Goal: Transaction & Acquisition: Purchase product/service

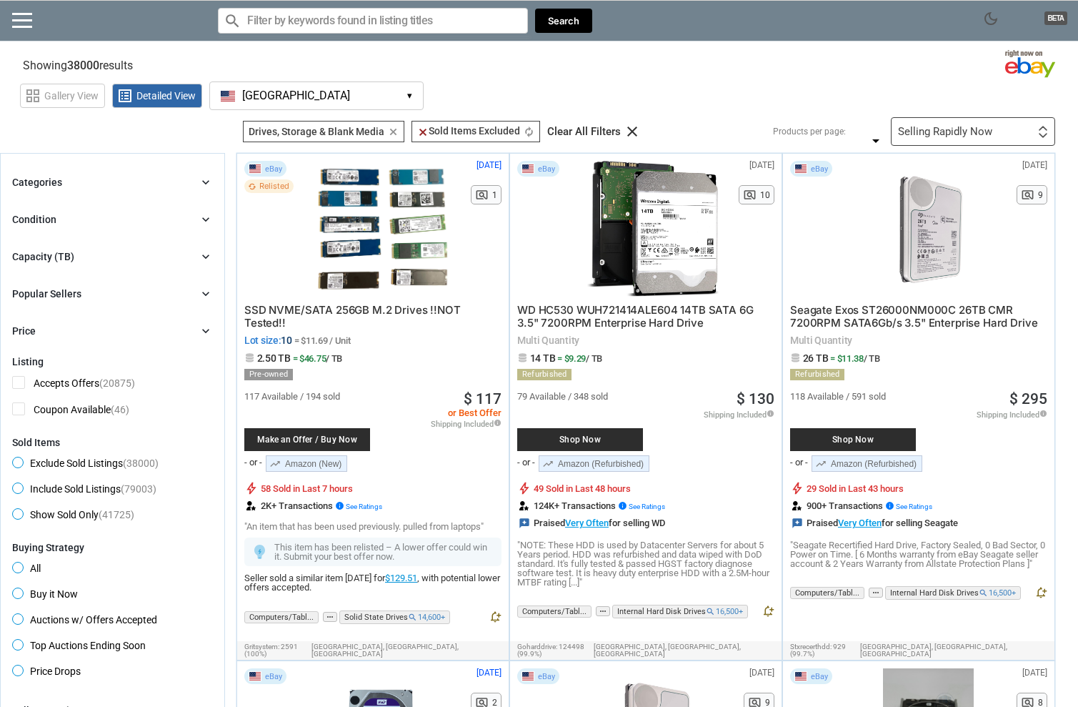
click at [377, 34] on div "search clear Search" at bounding box center [405, 21] width 374 height 40
click at [354, 16] on input "Search for models" at bounding box center [373, 21] width 310 height 26
paste input "Toshiba N300 Hard Drive"
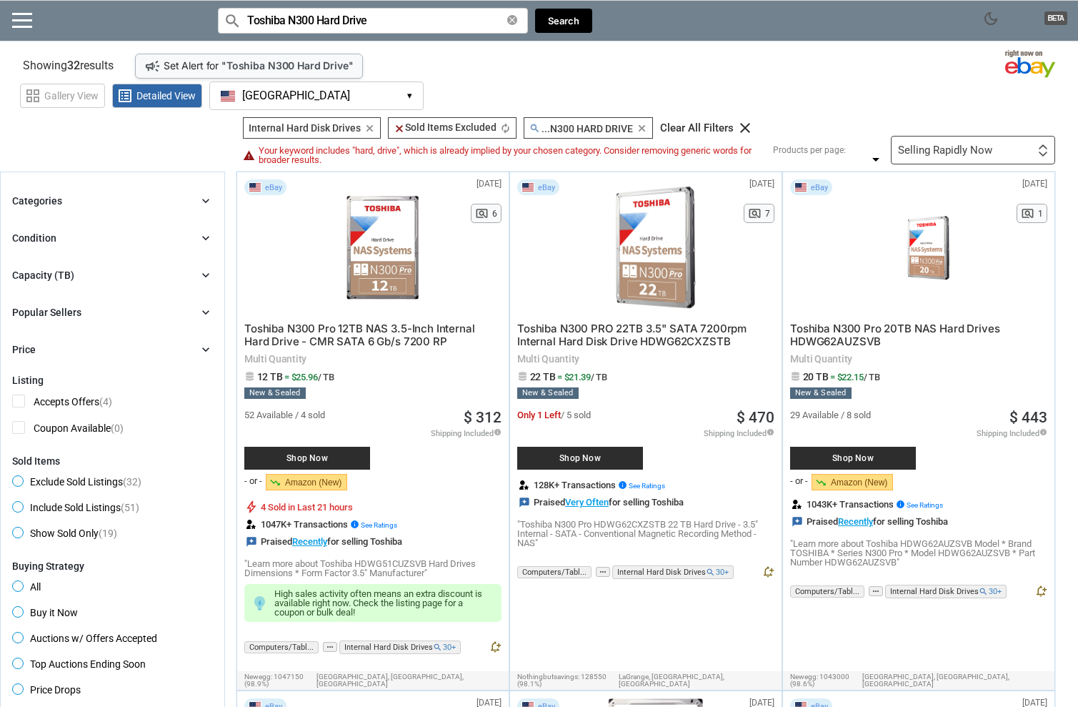
scroll to position [15, 0]
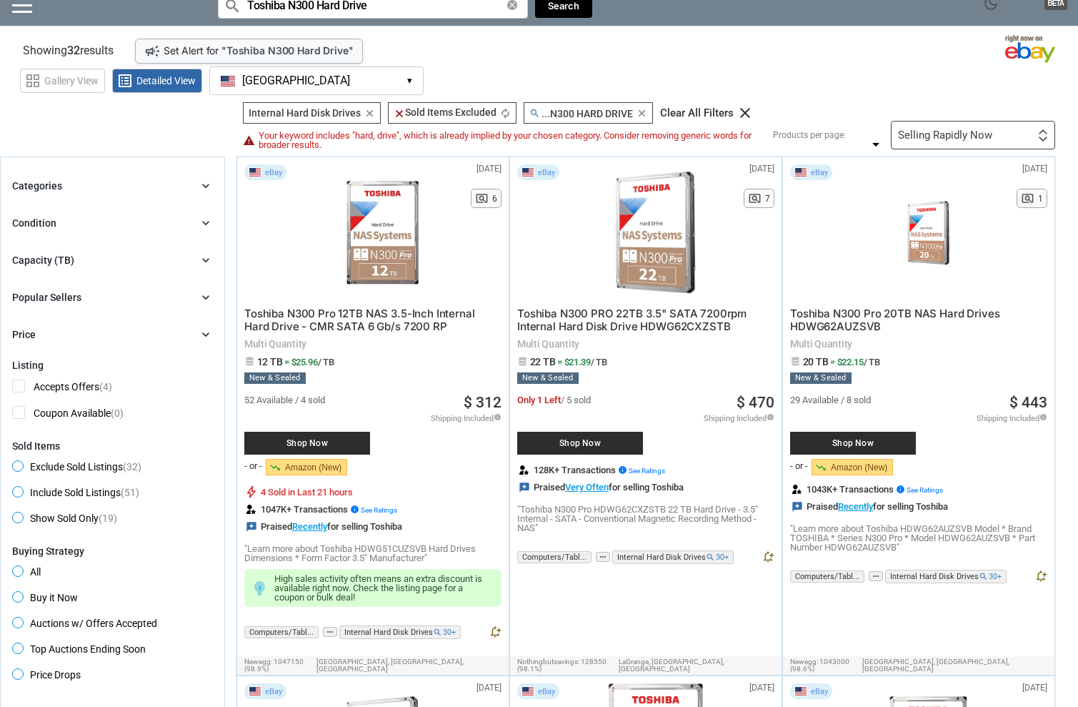
type input "Toshiba N300 Hard Drive"
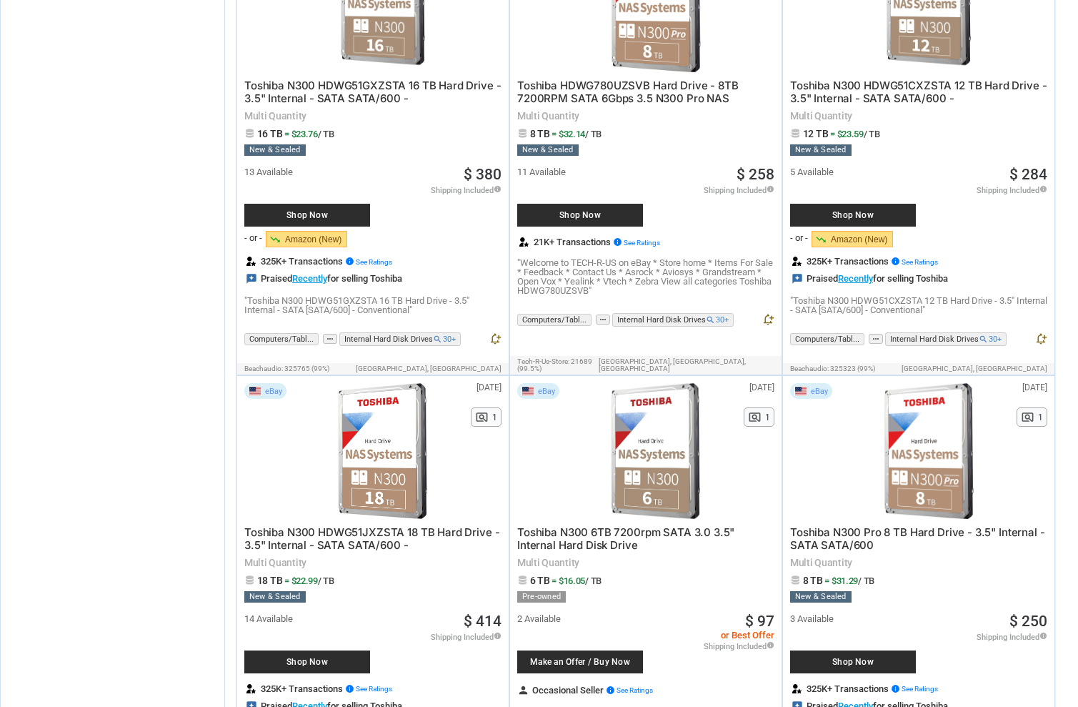
scroll to position [1720, 0]
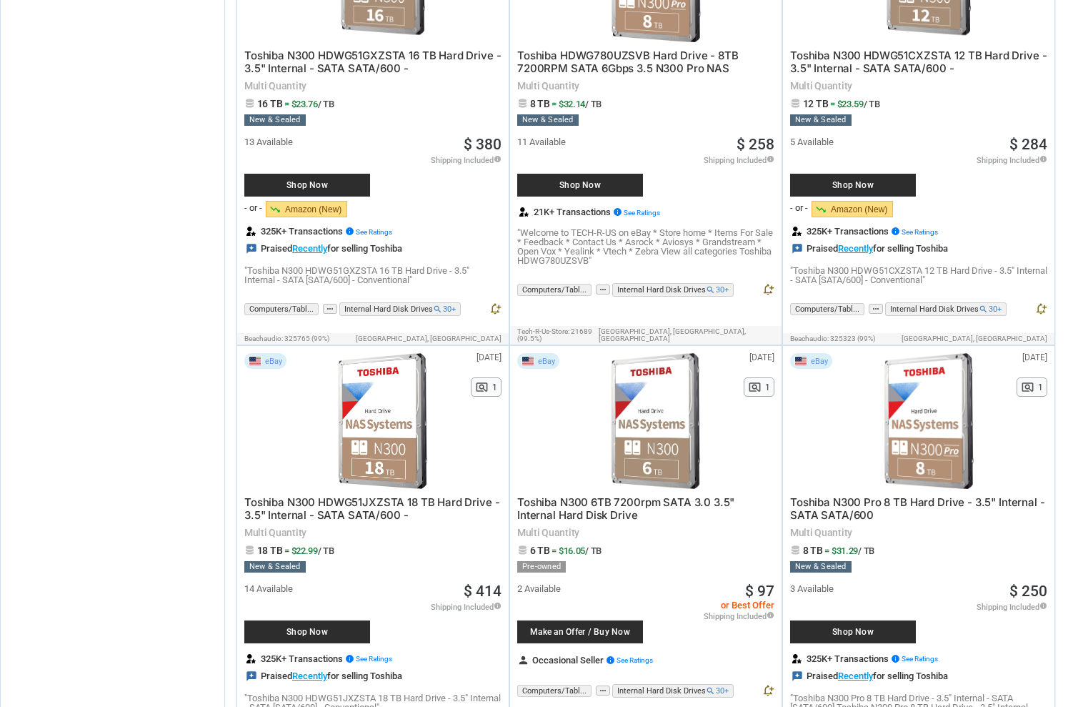
click at [590, 627] on span "Make an Offer / Buy Now" at bounding box center [579, 631] width 111 height 9
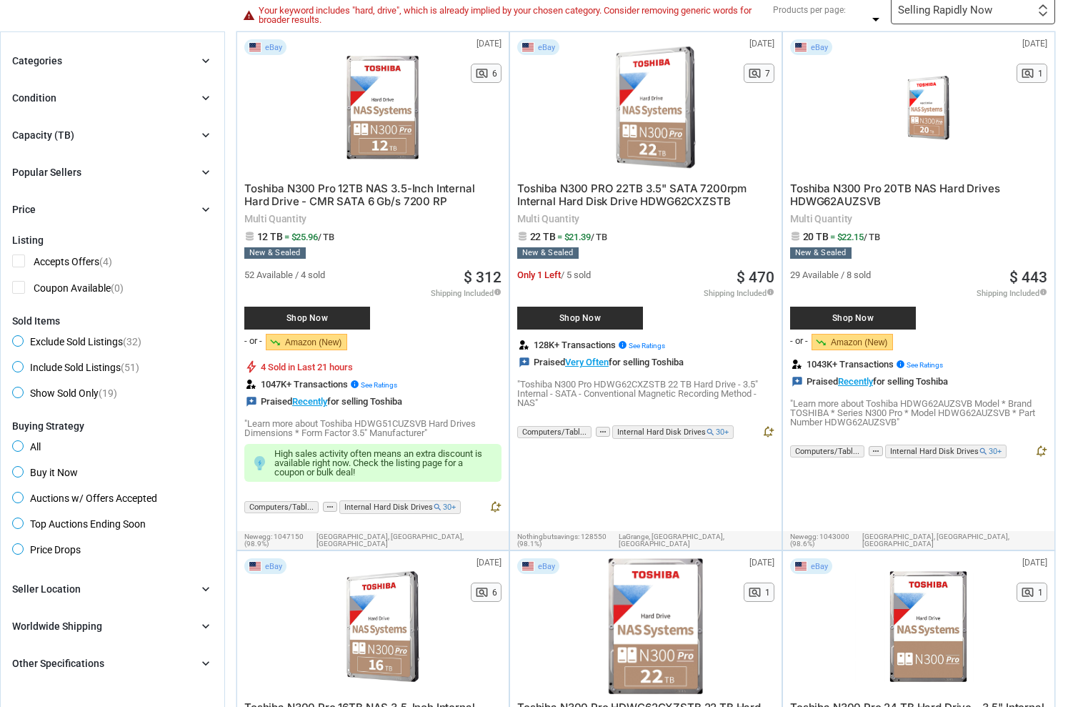
scroll to position [0, 0]
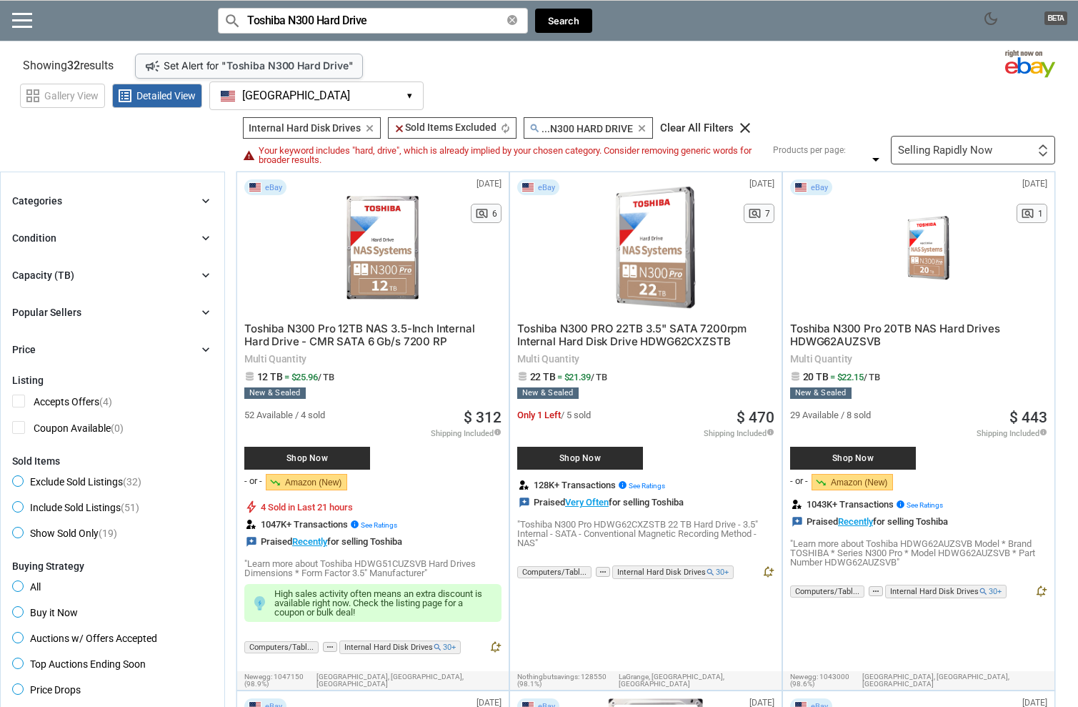
click at [87, 272] on div "Capacity (TB) chevron_right" at bounding box center [112, 275] width 201 height 17
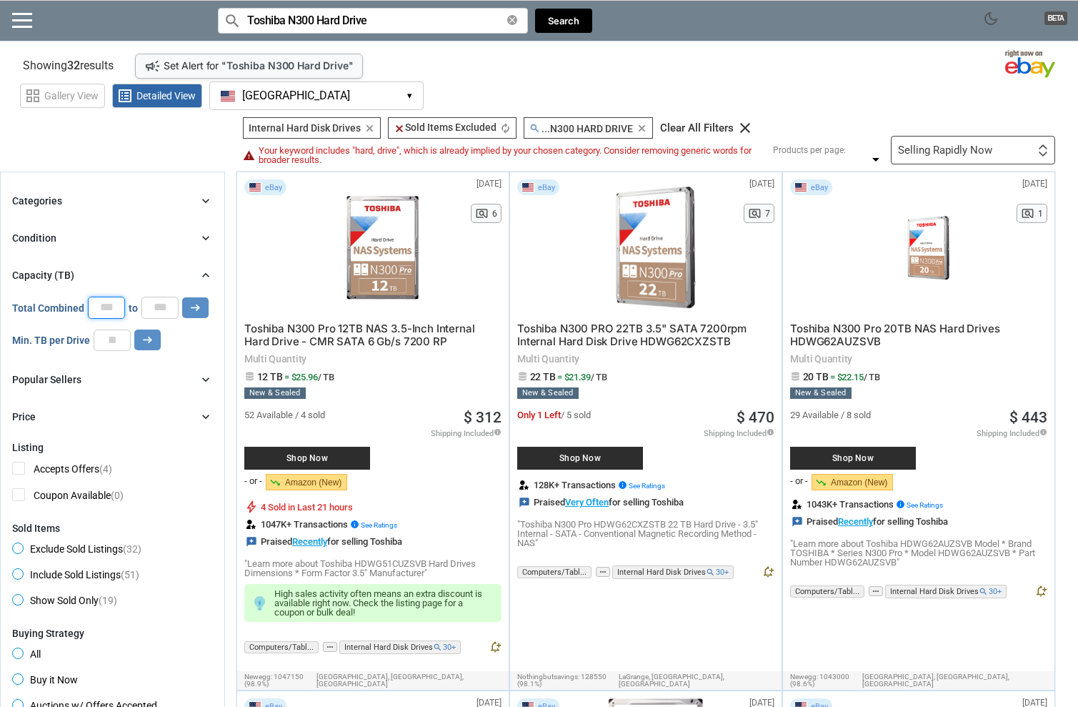
click at [104, 313] on input "*" at bounding box center [106, 307] width 37 height 21
click at [116, 350] on input "number" at bounding box center [112, 339] width 37 height 21
type input "**"
click at [153, 333] on icon "arrow_right_alt" at bounding box center [148, 340] width 14 height 14
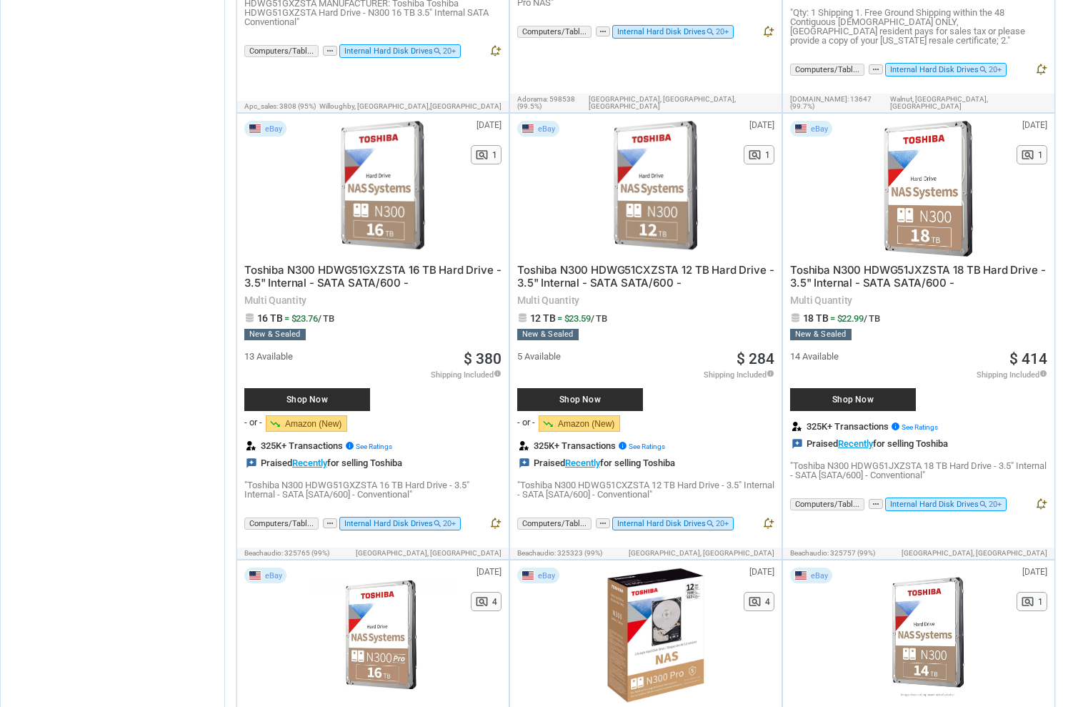
scroll to position [1528, 0]
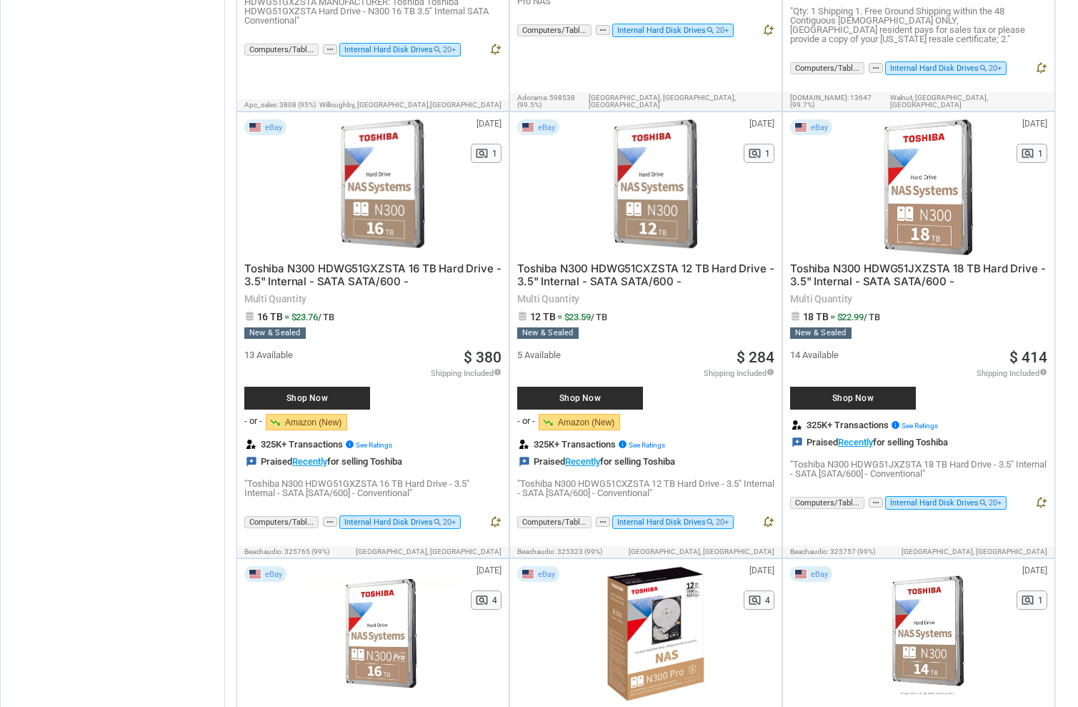
click at [582, 414] on link "trending_down Amazon (New)" at bounding box center [579, 422] width 81 height 16
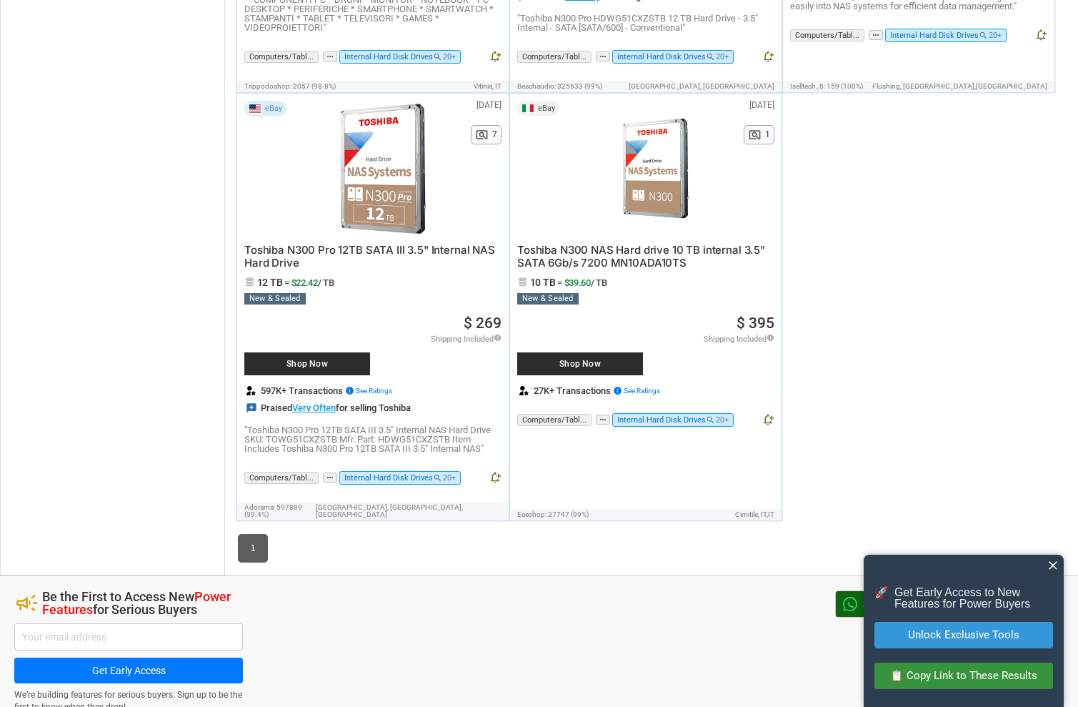
scroll to position [3330, 0]
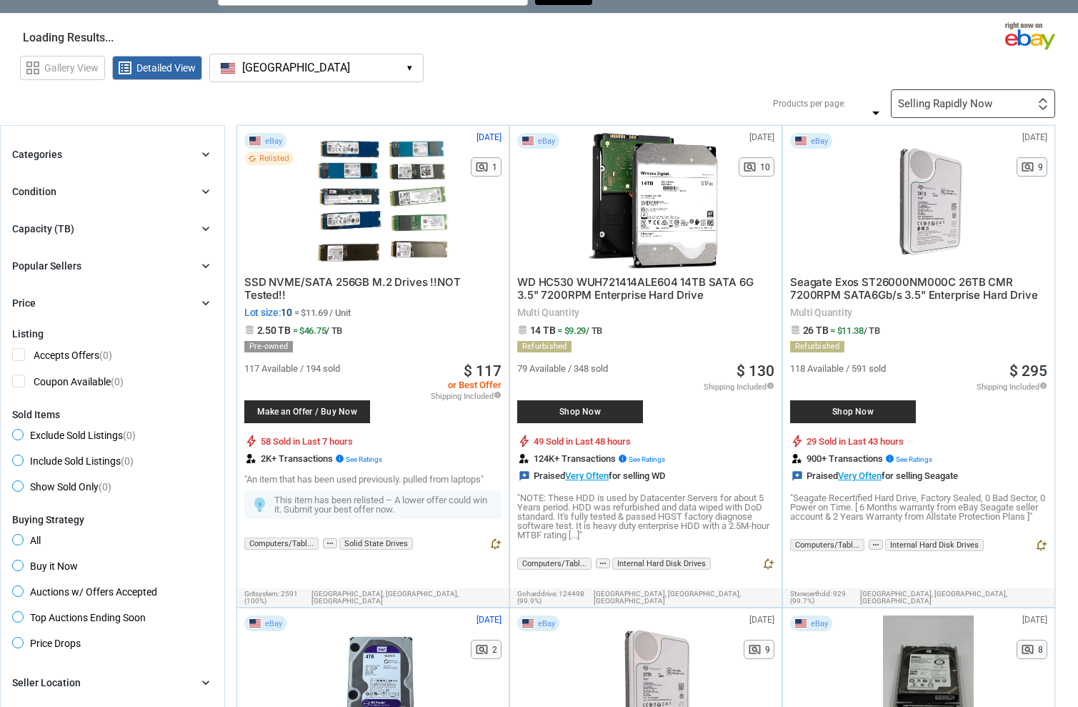
scroll to position [48, 0]
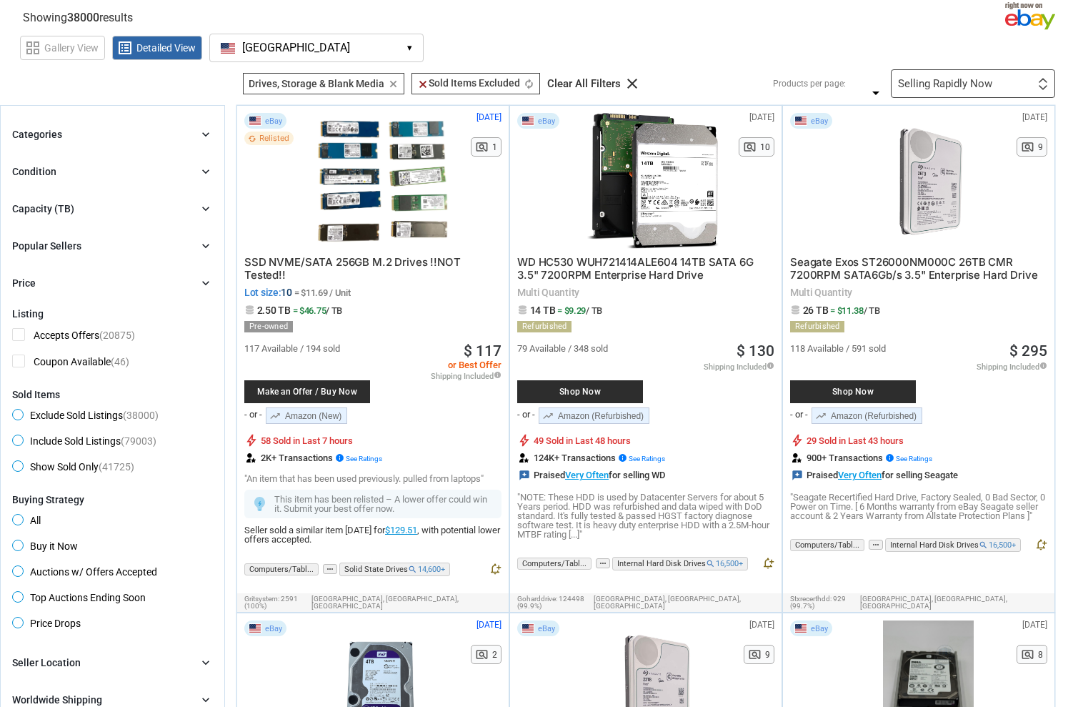
click at [589, 384] on div "Shop Now" at bounding box center [580, 391] width 126 height 23
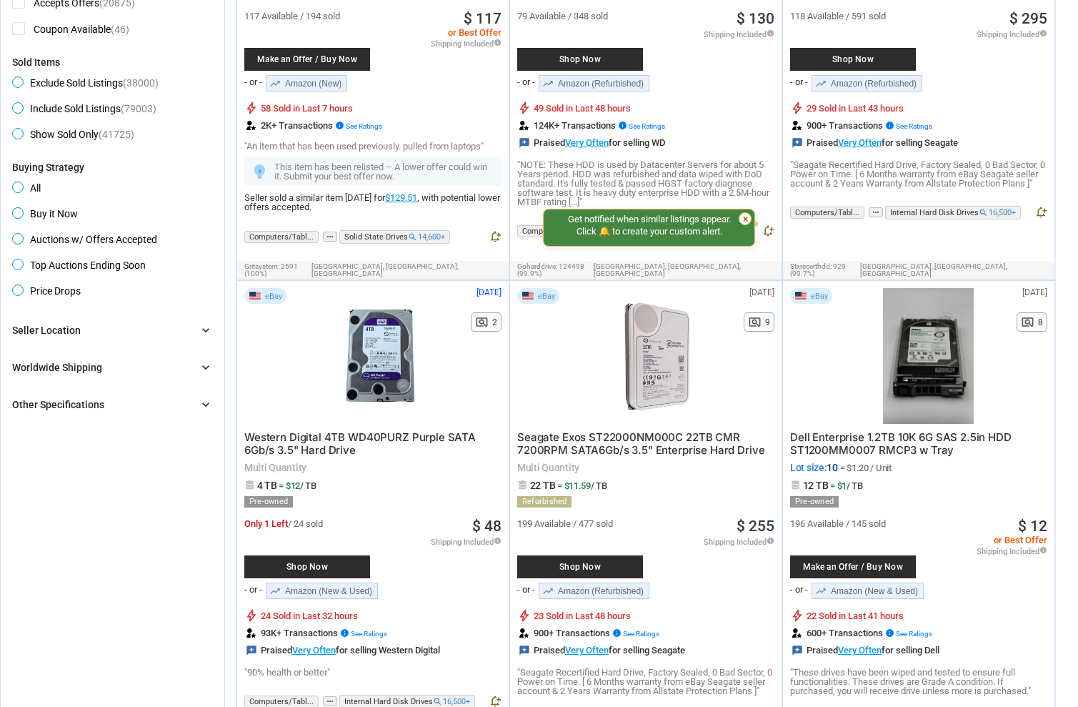
scroll to position [0, 0]
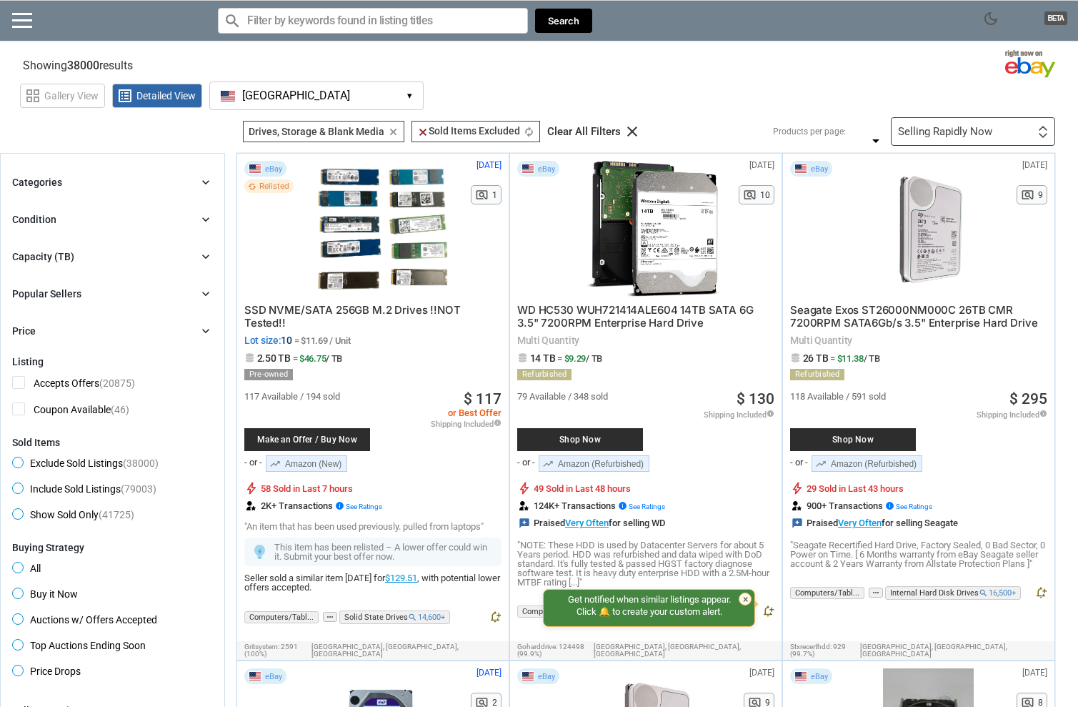
click at [119, 257] on div "Capacity (TB) chevron_right" at bounding box center [112, 256] width 201 height 17
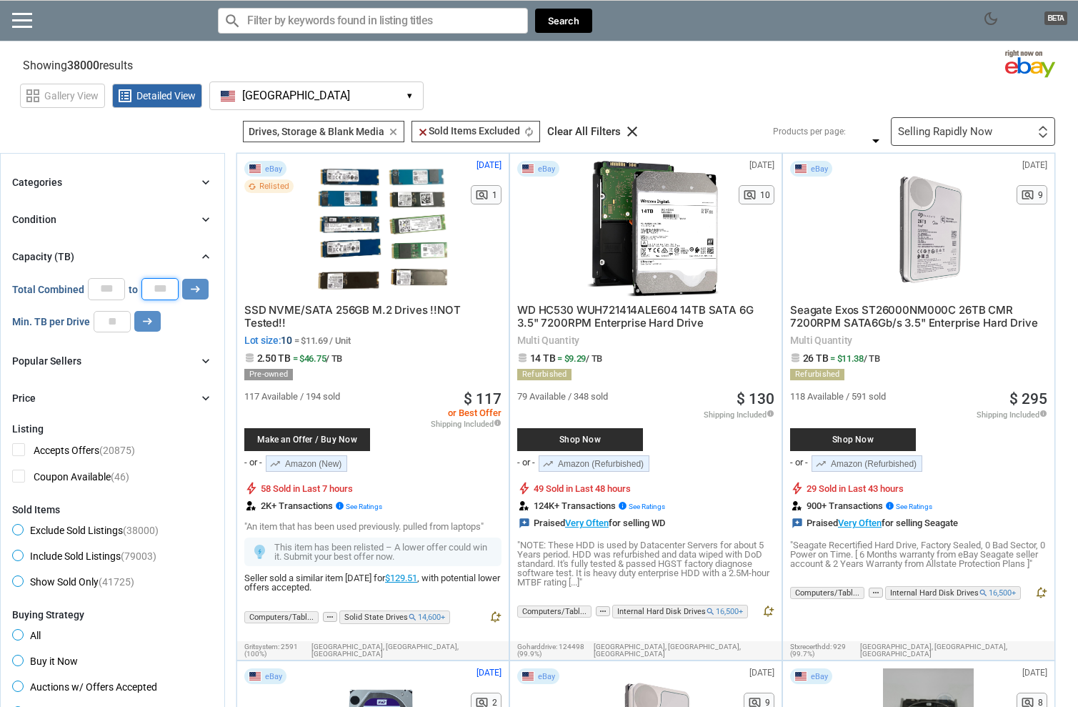
click at [161, 289] on input "*" at bounding box center [159, 288] width 37 height 21
type input "**"
click at [191, 279] on button "arrow_right_alt" at bounding box center [195, 289] width 26 height 21
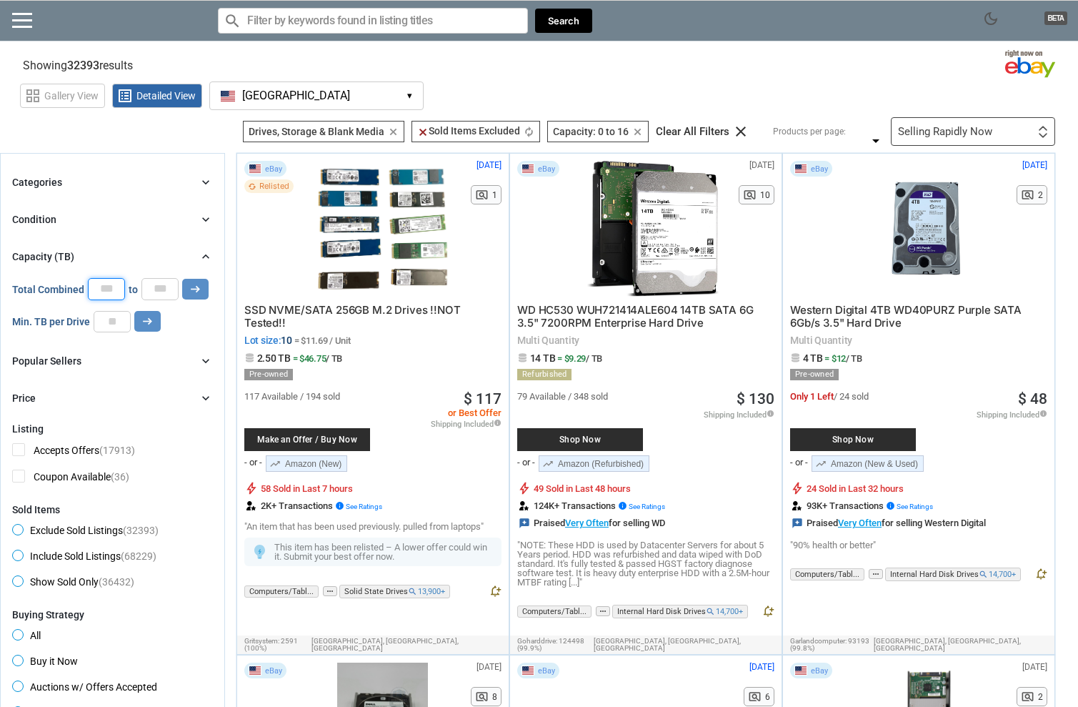
click at [109, 290] on input "*" at bounding box center [106, 288] width 37 height 21
click at [182, 279] on button "arrow_right_alt" at bounding box center [195, 289] width 26 height 21
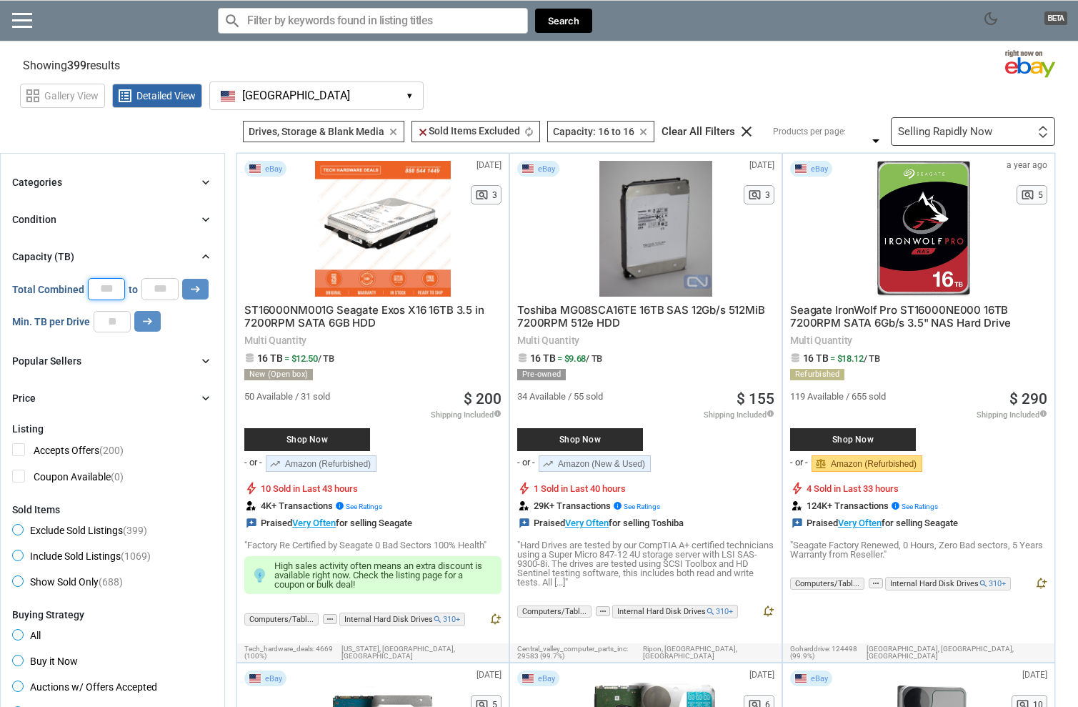
type input "*"
type input "**"
click at [167, 291] on input "**" at bounding box center [159, 288] width 37 height 21
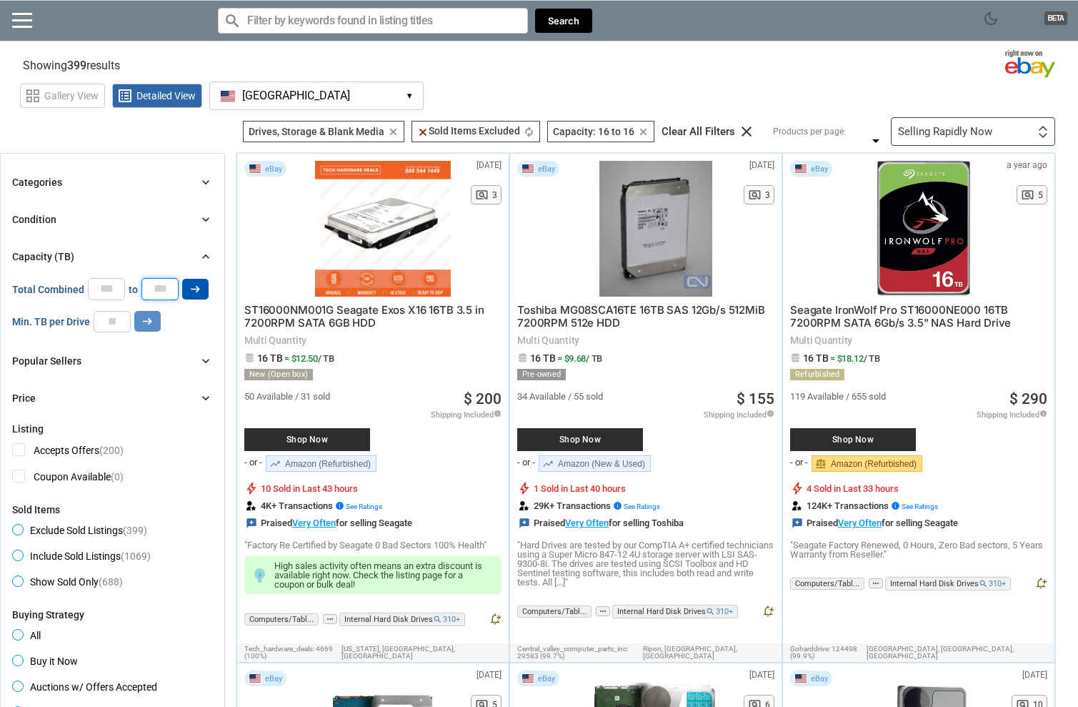
type input "**"
click at [200, 288] on icon "arrow_right_alt" at bounding box center [196, 289] width 14 height 14
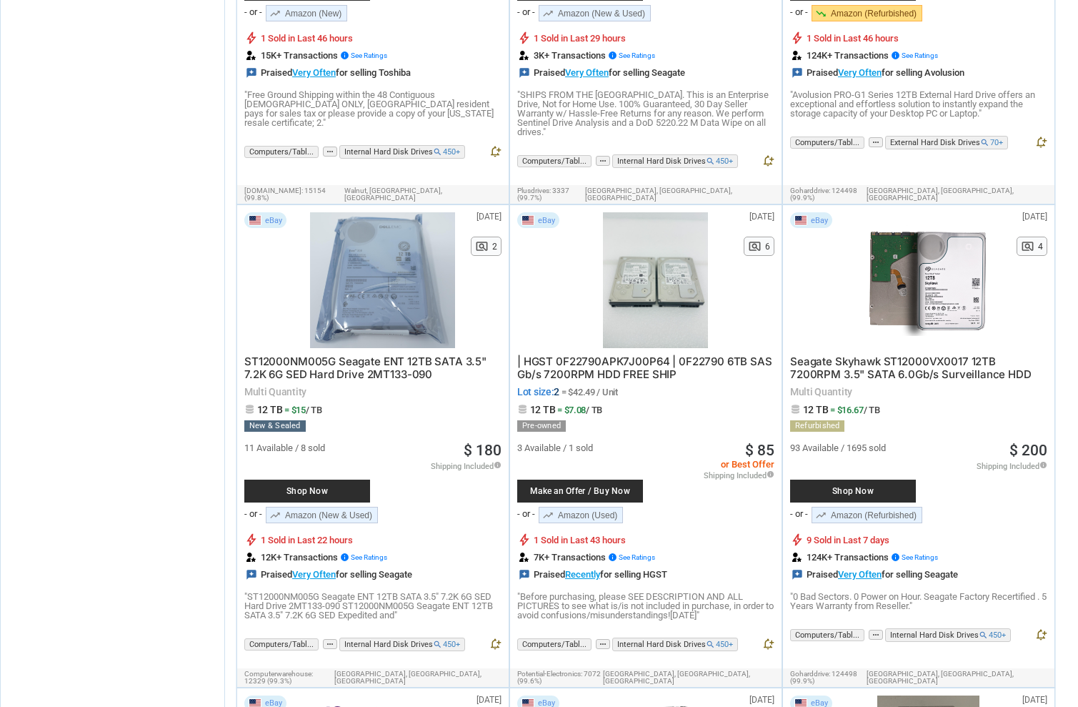
scroll to position [3025, 0]
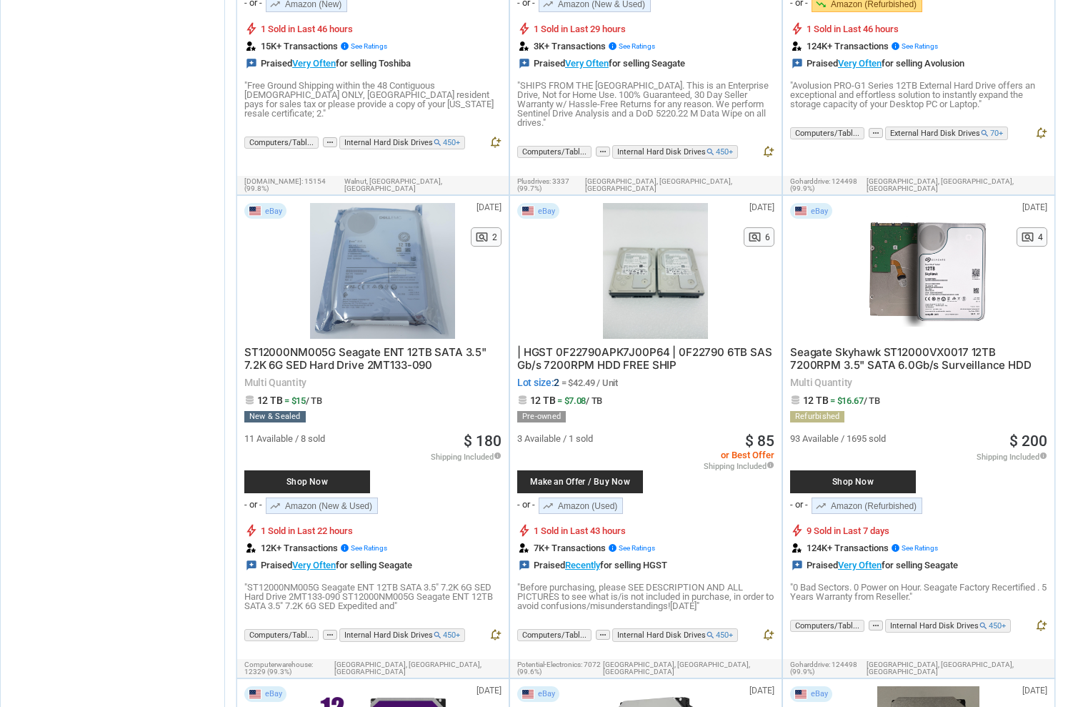
click at [354, 345] on span "ST12000NM005G Seagate ENT 12TB SATA 3.5" 7.2K 6G SED Hard Drive 2MT133-090" at bounding box center [365, 358] width 242 height 26
